Goal: Task Accomplishment & Management: Complete application form

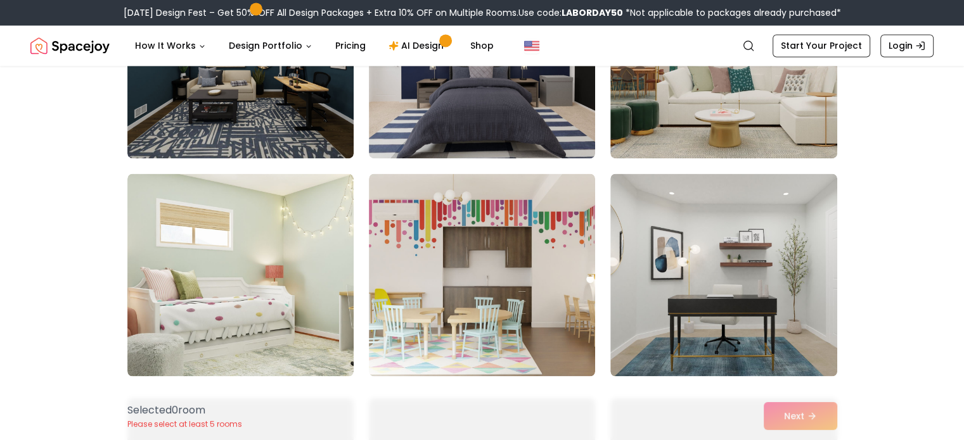
scroll to position [2020, 0]
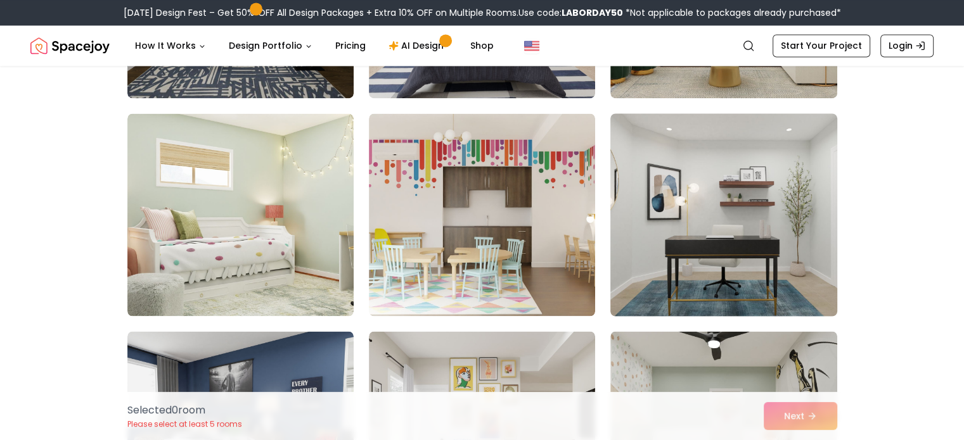
click at [793, 244] on img at bounding box center [723, 214] width 238 height 213
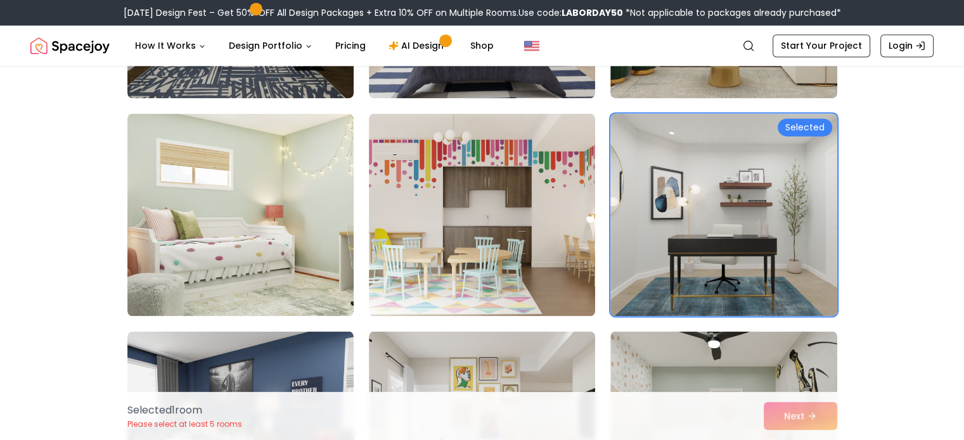
click at [801, 423] on div "Selected 1 room Please select at least 5 rooms Next" at bounding box center [482, 416] width 730 height 48
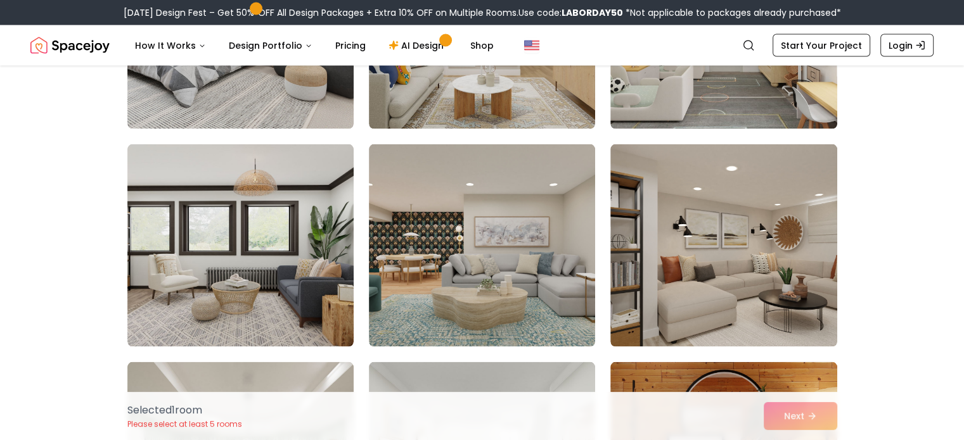
scroll to position [2448, 0]
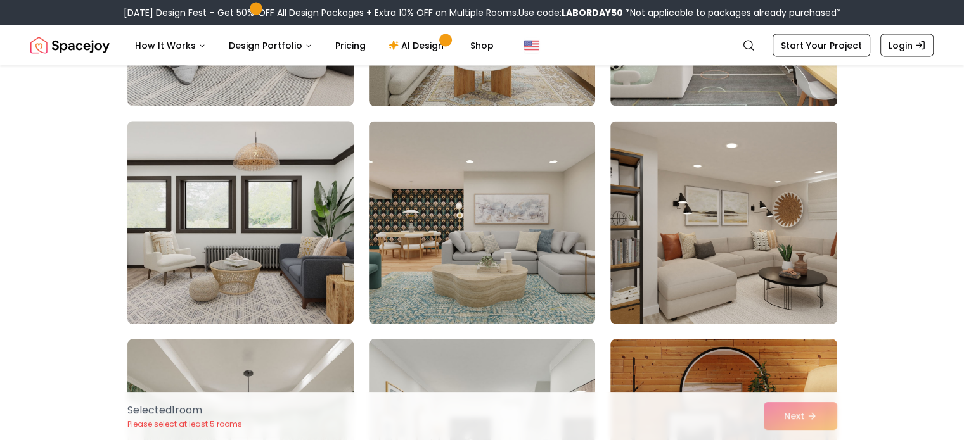
click at [307, 278] on img at bounding box center [241, 223] width 238 height 213
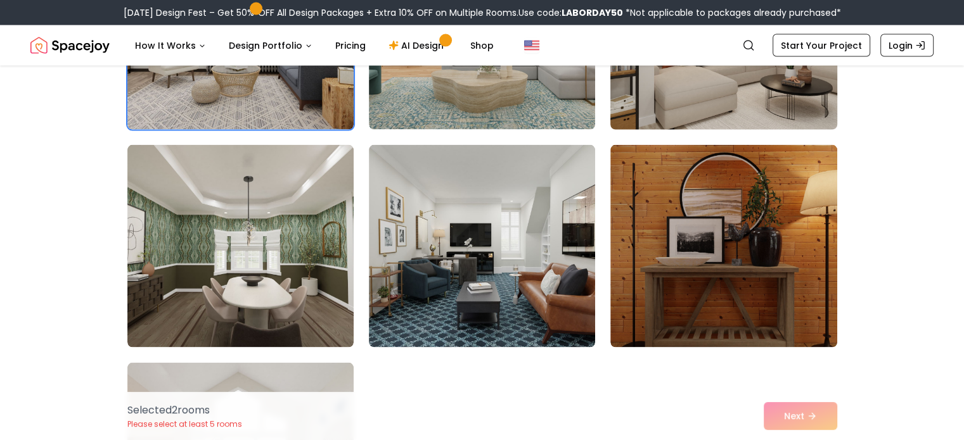
scroll to position [2656, 0]
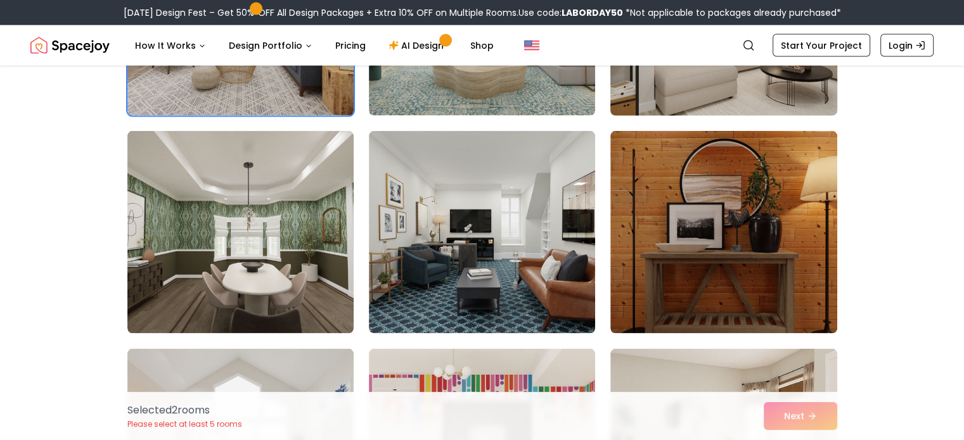
click at [537, 239] on img at bounding box center [482, 232] width 226 height 203
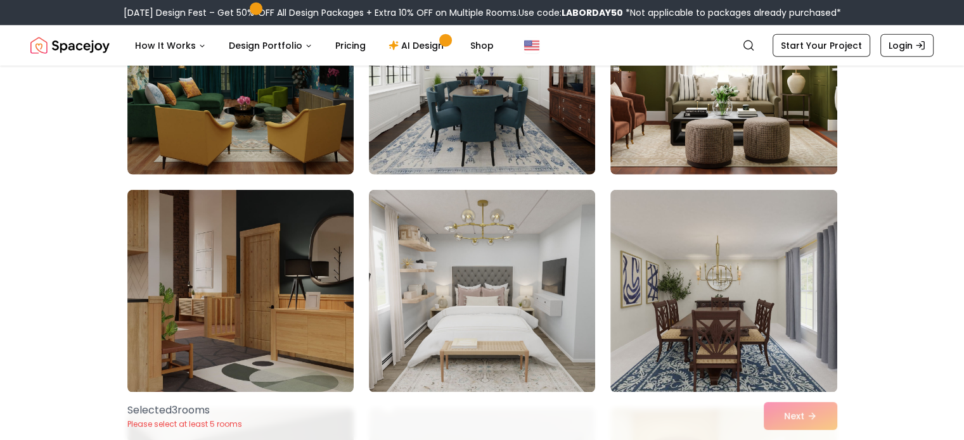
scroll to position [3257, 0]
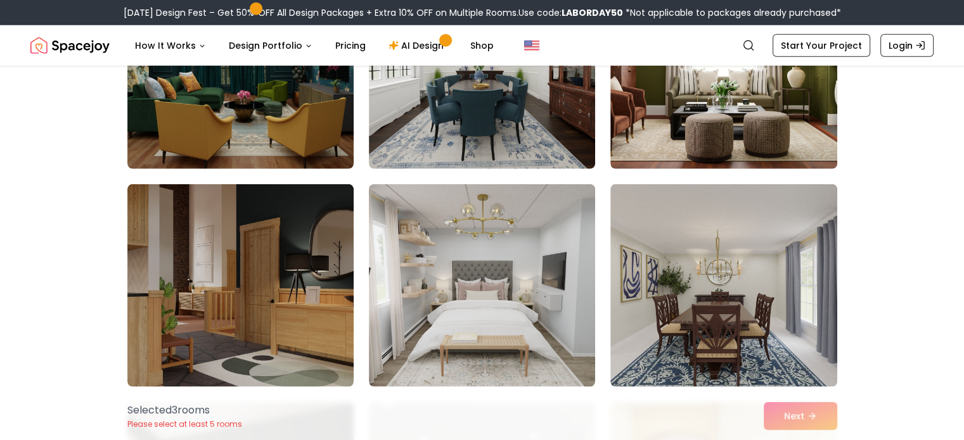
click at [555, 98] on img at bounding box center [482, 67] width 226 height 203
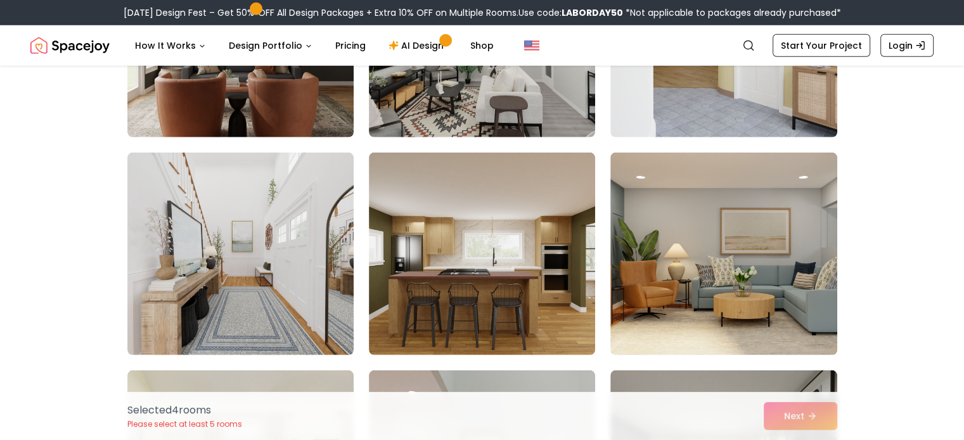
scroll to position [3725, 0]
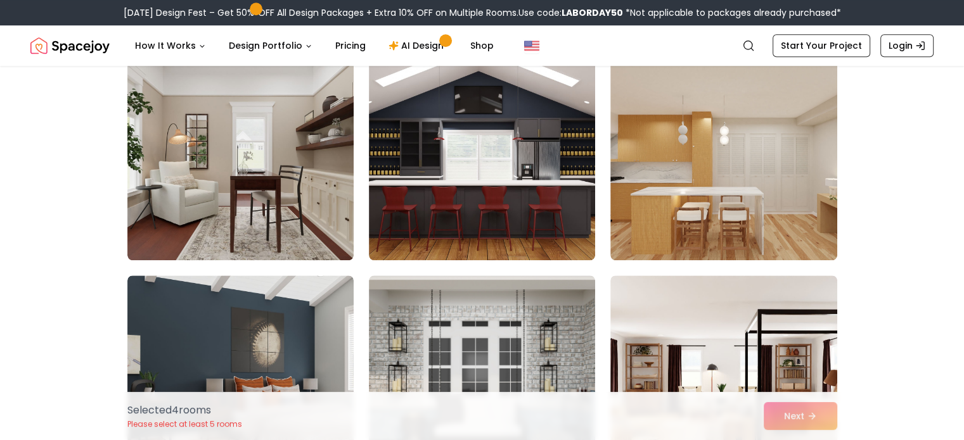
scroll to position [5783, 0]
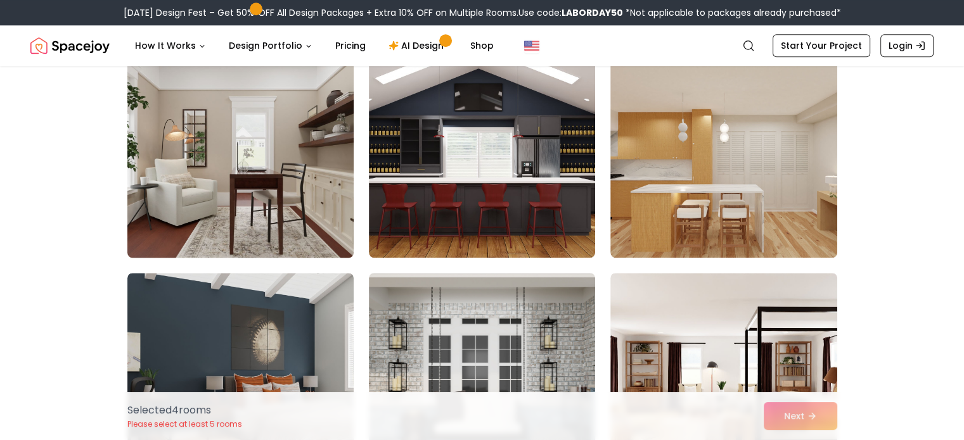
click at [302, 242] on img at bounding box center [241, 156] width 238 height 213
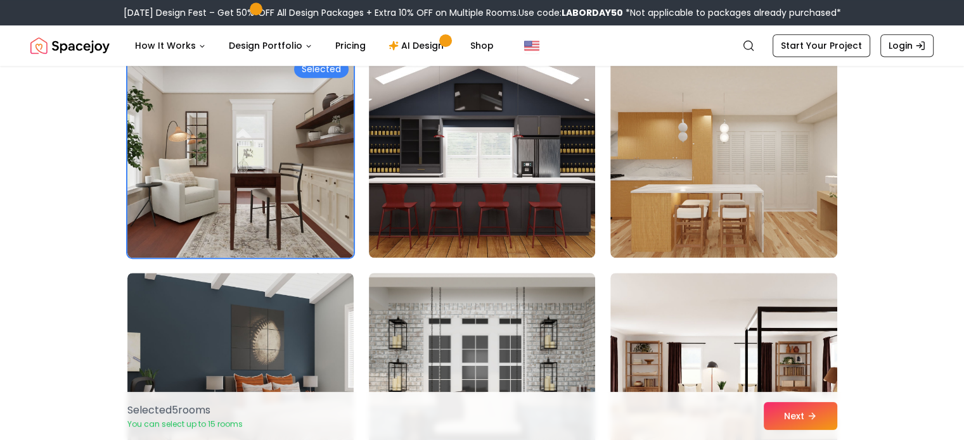
click at [786, 435] on div "Selected 5 room s You can select up to 15 rooms Next" at bounding box center [482, 416] width 730 height 48
click at [817, 421] on button "Next" at bounding box center [799, 416] width 73 height 28
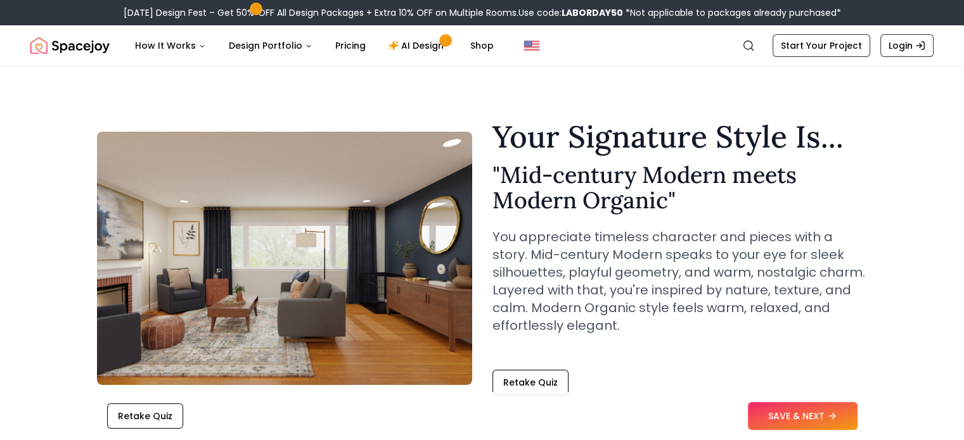
click at [801, 405] on button "SAVE & NEXT" at bounding box center [803, 416] width 110 height 28
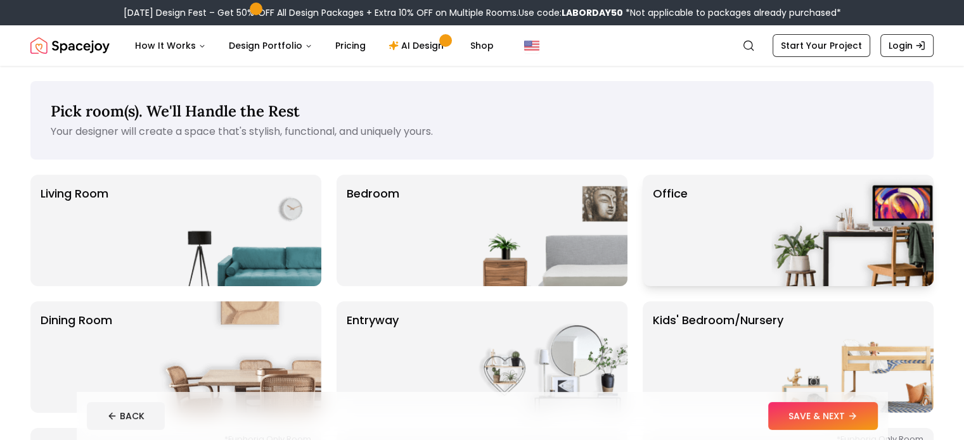
click at [887, 263] on img at bounding box center [852, 230] width 162 height 111
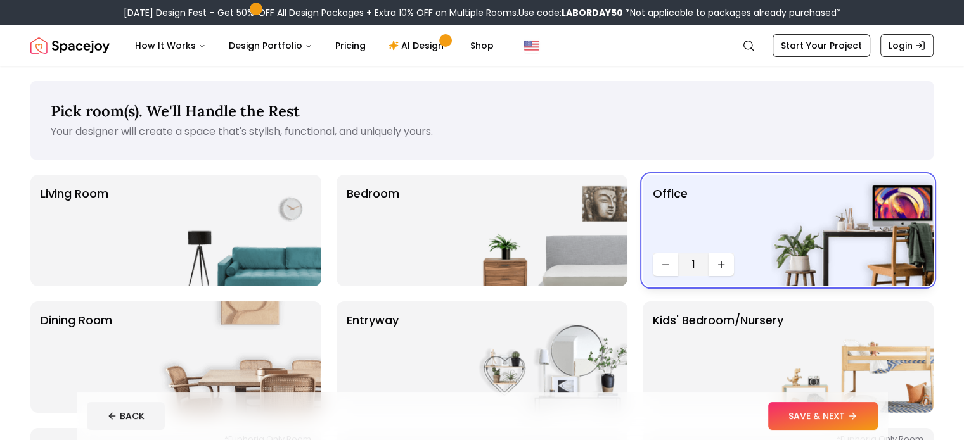
click at [872, 418] on button "SAVE & NEXT" at bounding box center [823, 416] width 110 height 28
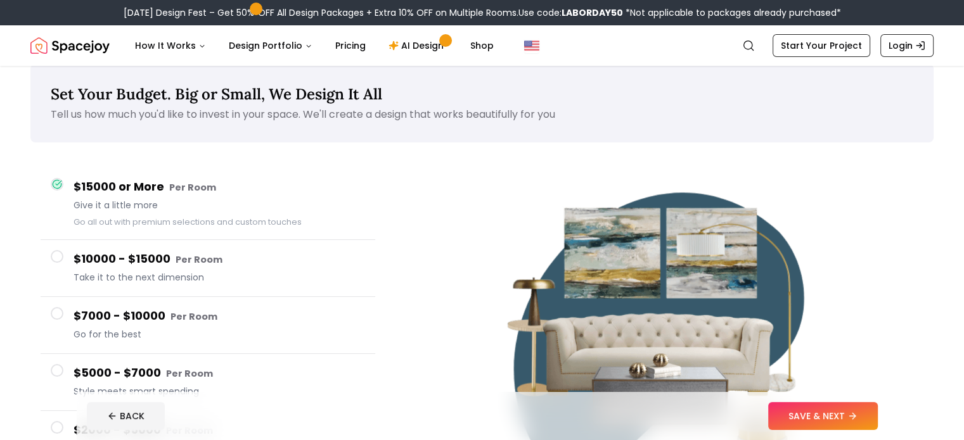
scroll to position [18, 0]
click at [841, 406] on button "SAVE & NEXT" at bounding box center [823, 416] width 110 height 28
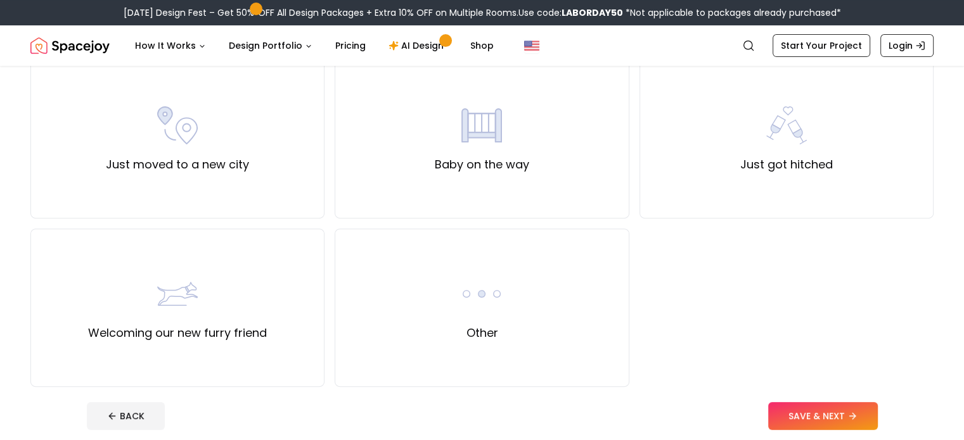
scroll to position [454, 0]
click at [532, 305] on div "Other" at bounding box center [481, 306] width 294 height 158
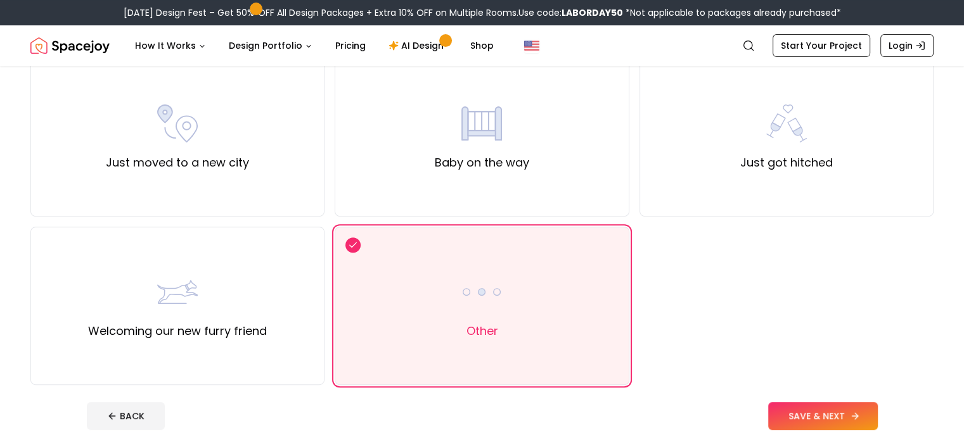
click at [857, 416] on icon at bounding box center [854, 416] width 6 height 0
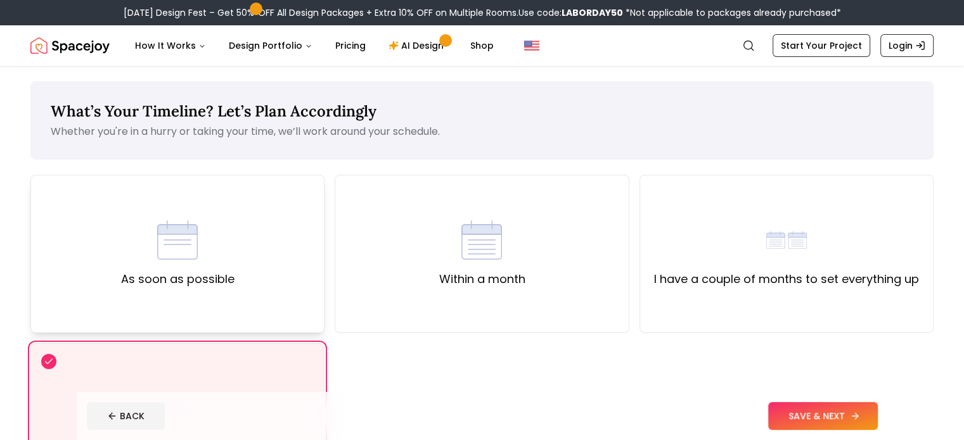
click at [303, 283] on div "As soon as possible" at bounding box center [177, 254] width 294 height 158
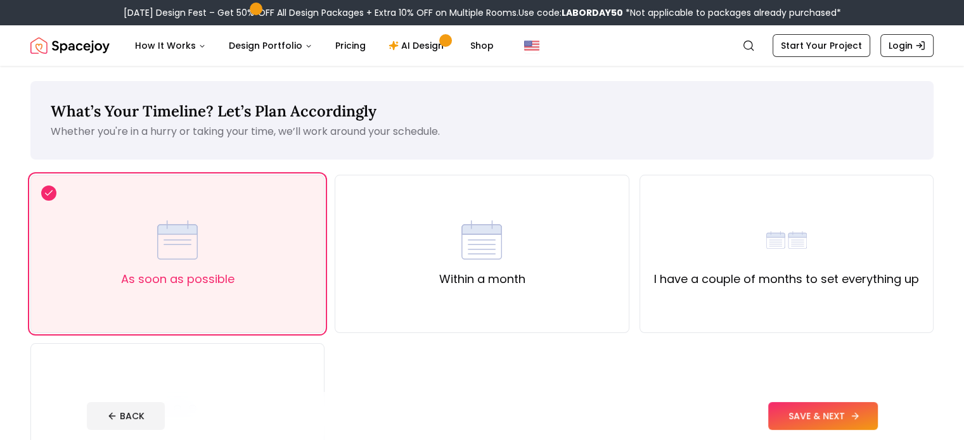
click at [855, 423] on button "SAVE & NEXT" at bounding box center [823, 416] width 110 height 28
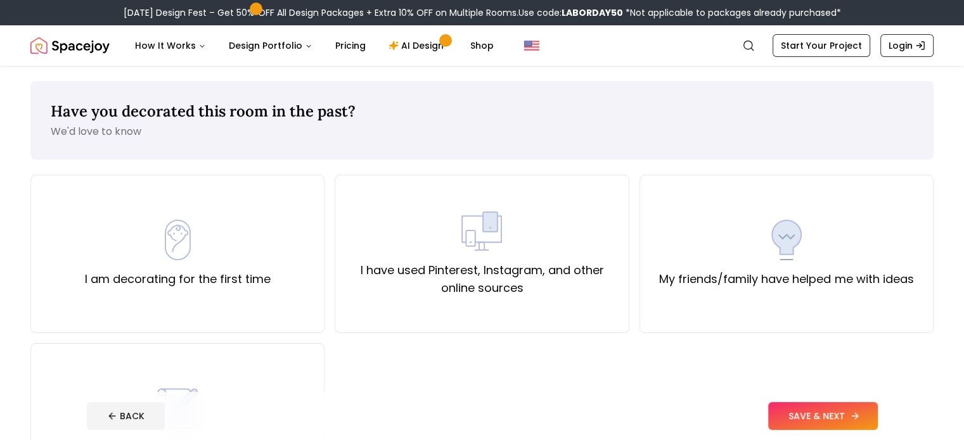
click at [537, 298] on div "I have used Pinterest, Instagram, and other online sources" at bounding box center [481, 254] width 294 height 158
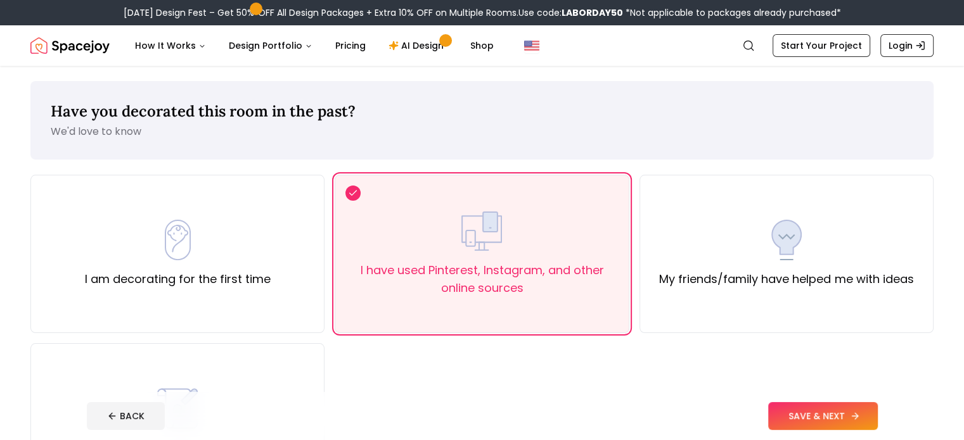
click at [877, 413] on button "SAVE & NEXT" at bounding box center [823, 416] width 110 height 28
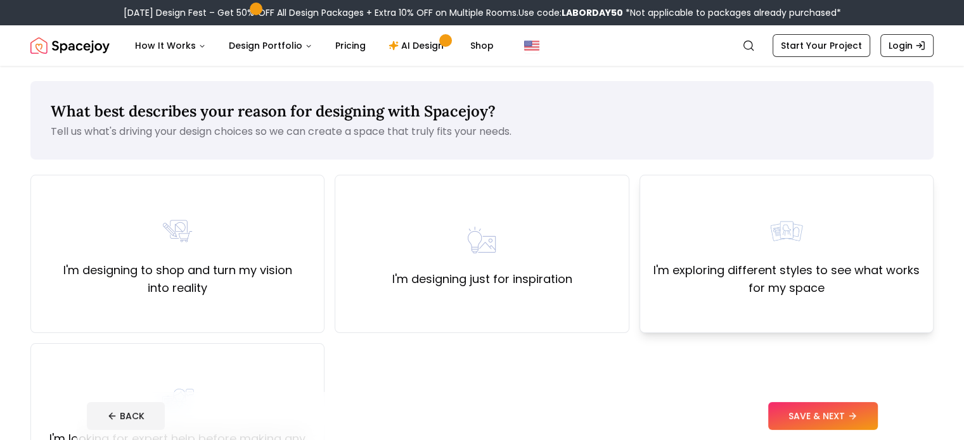
click at [860, 309] on div "I'm exploring different styles to see what works for my space" at bounding box center [786, 254] width 294 height 158
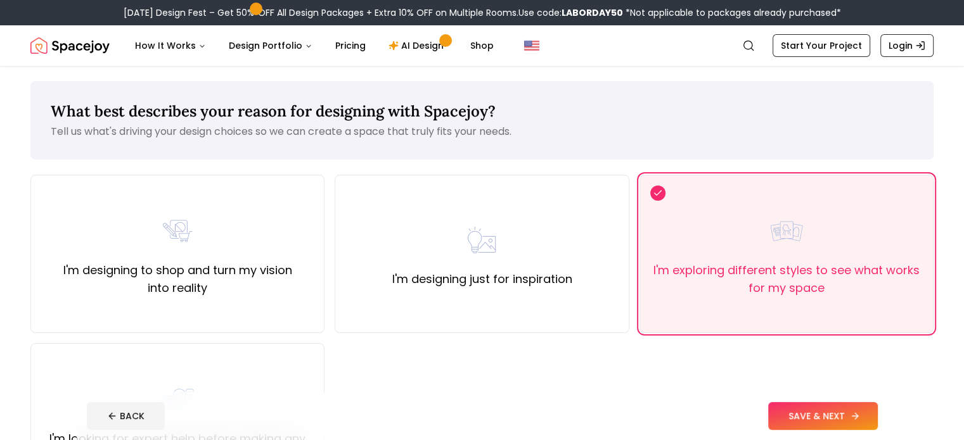
click at [877, 416] on button "SAVE & NEXT" at bounding box center [823, 416] width 110 height 28
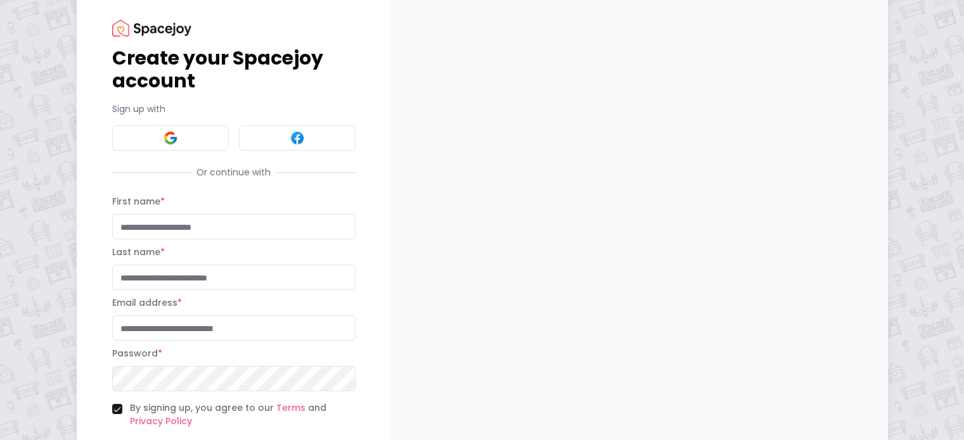
scroll to position [27, 0]
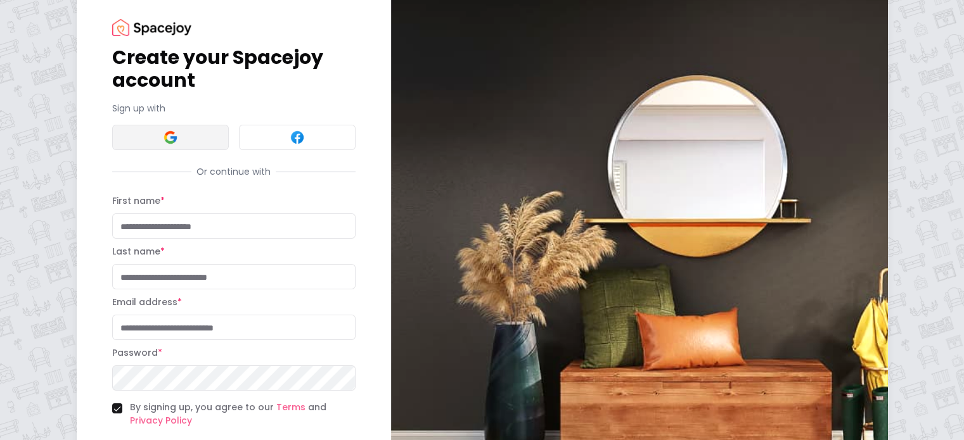
click at [127, 150] on button at bounding box center [170, 137] width 117 height 25
